Goal: Check status: Check status

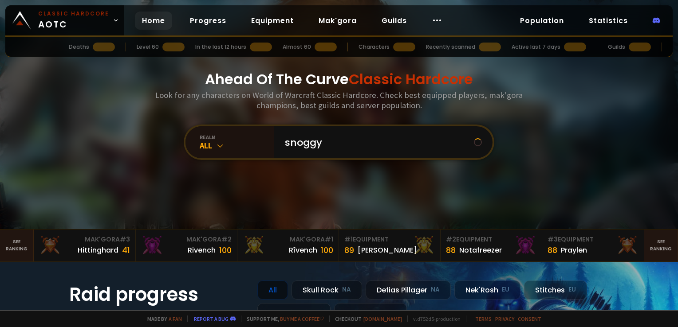
type input "snoggy"
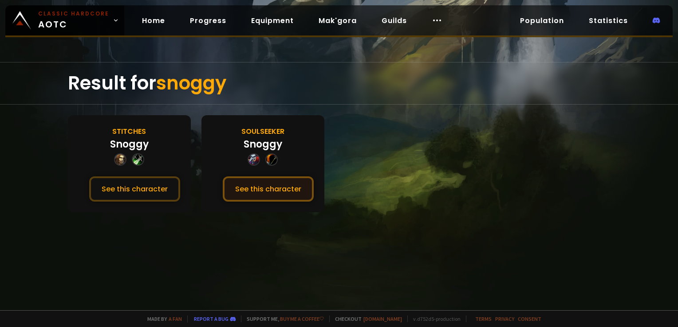
click at [291, 188] on button "See this character" at bounding box center [268, 189] width 91 height 25
